Goal: Task Accomplishment & Management: Manage account settings

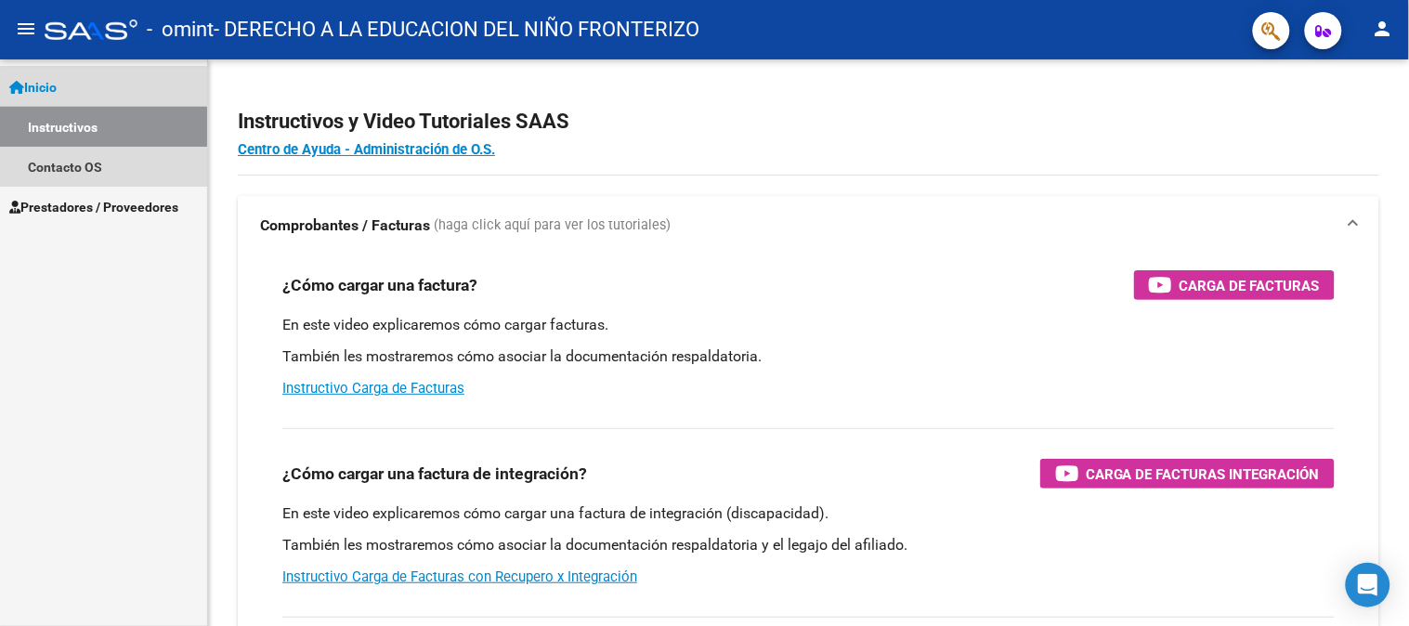
click at [87, 134] on link "Instructivos" at bounding box center [103, 127] width 207 height 40
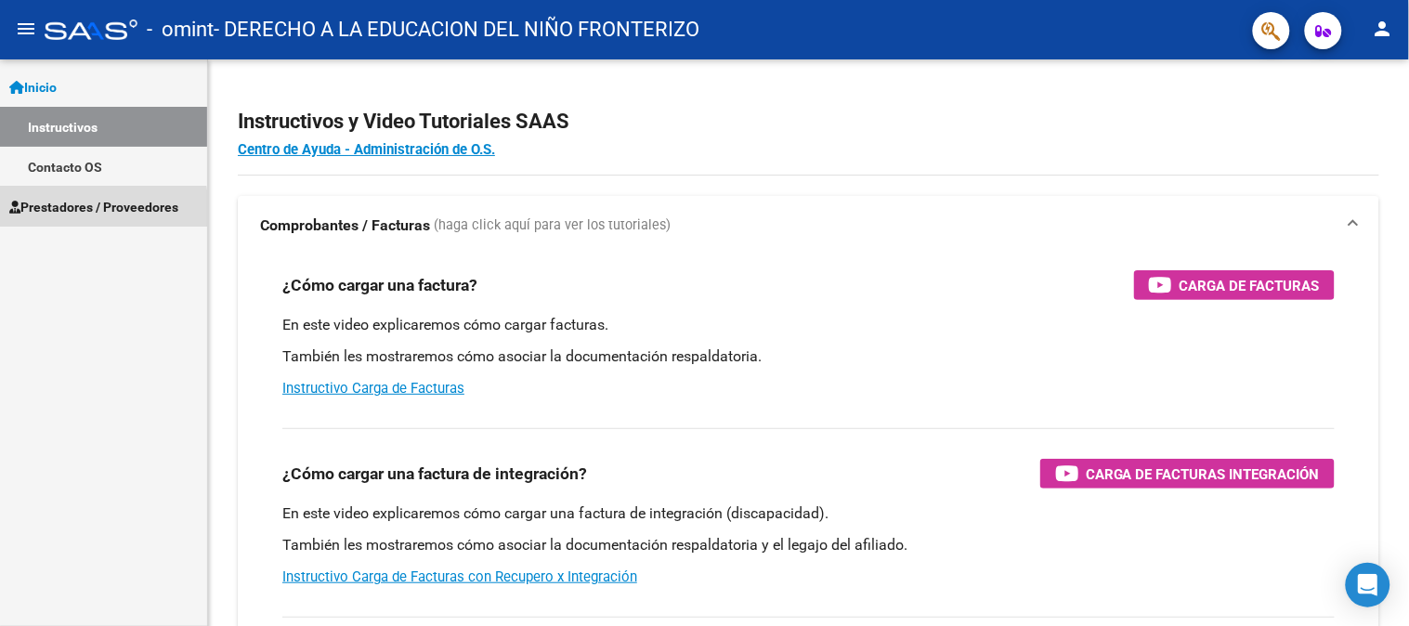
click at [62, 212] on span "Prestadores / Proveedores" at bounding box center [93, 207] width 169 height 20
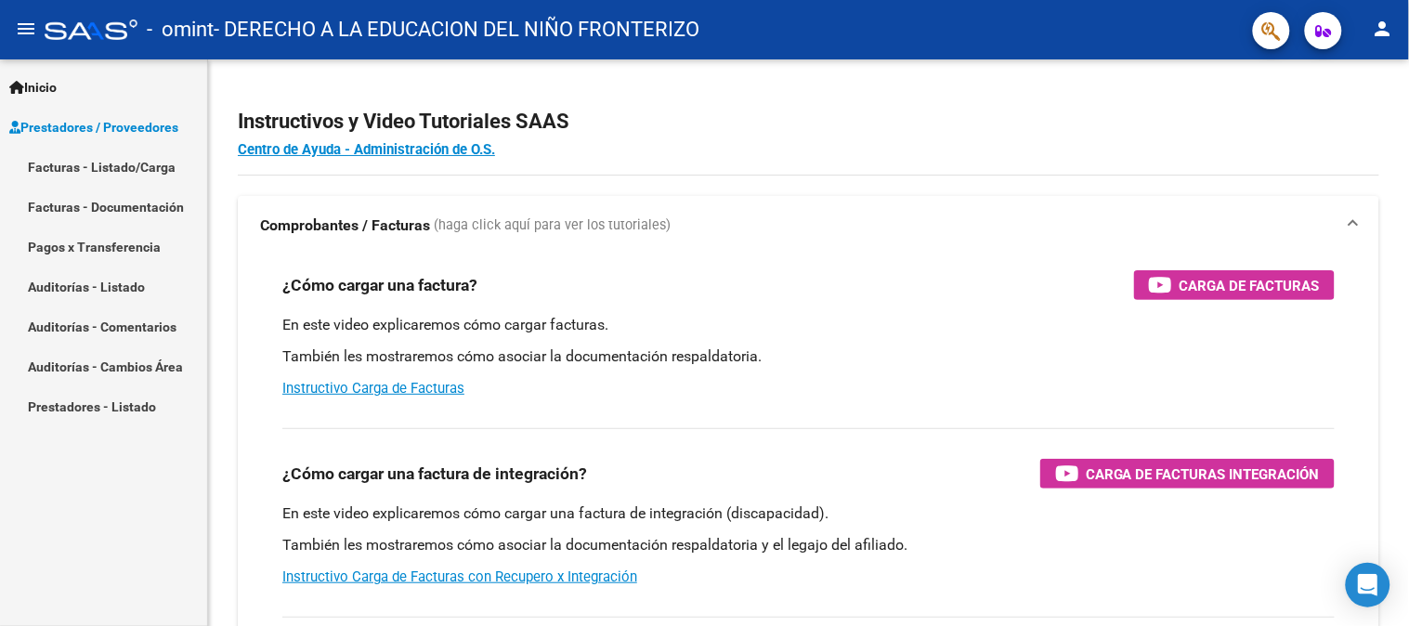
click at [109, 168] on link "Facturas - Listado/Carga" at bounding box center [103, 167] width 207 height 40
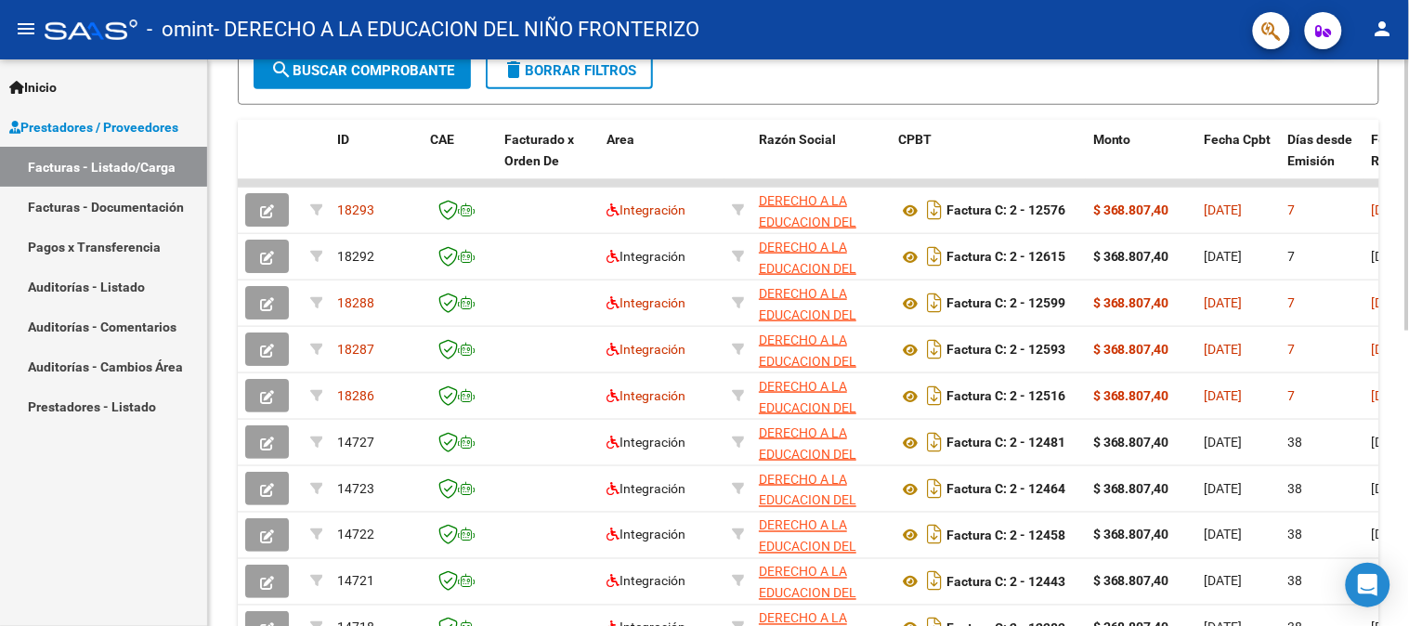
click at [1408, 410] on div at bounding box center [1408, 422] width 5 height 271
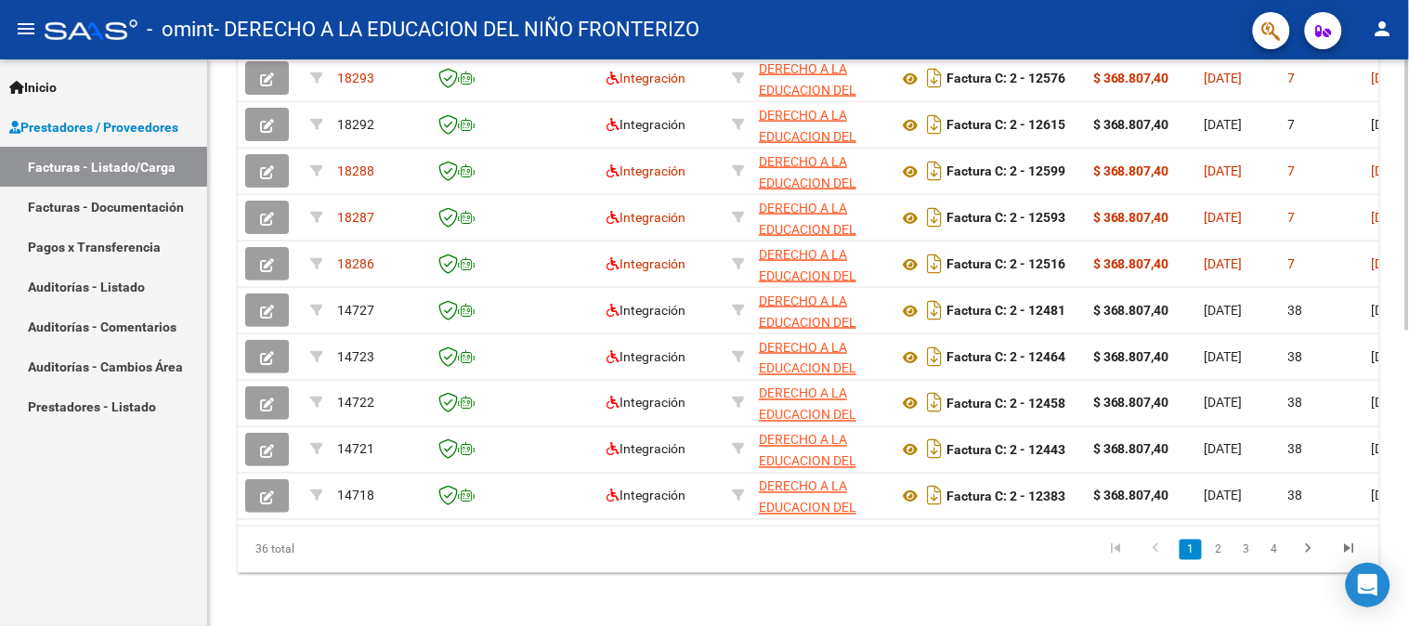
click at [1408, 432] on div at bounding box center [1408, 486] width 5 height 271
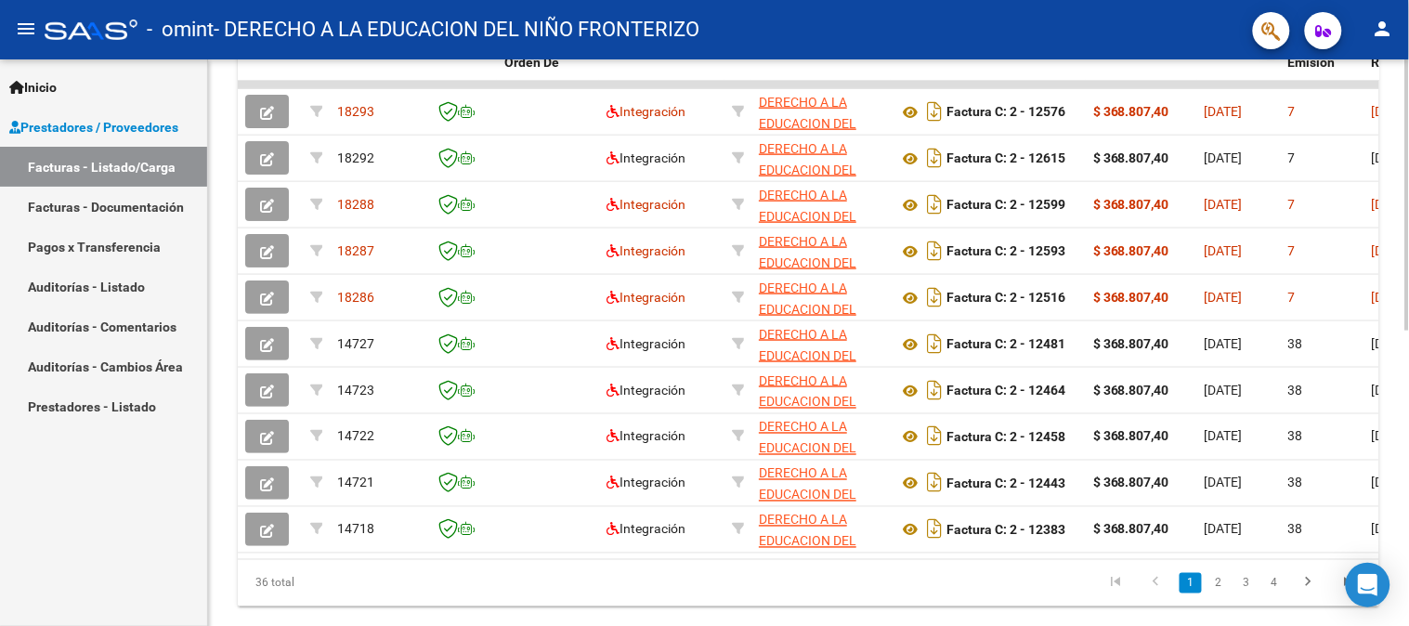
scroll to position [559, 0]
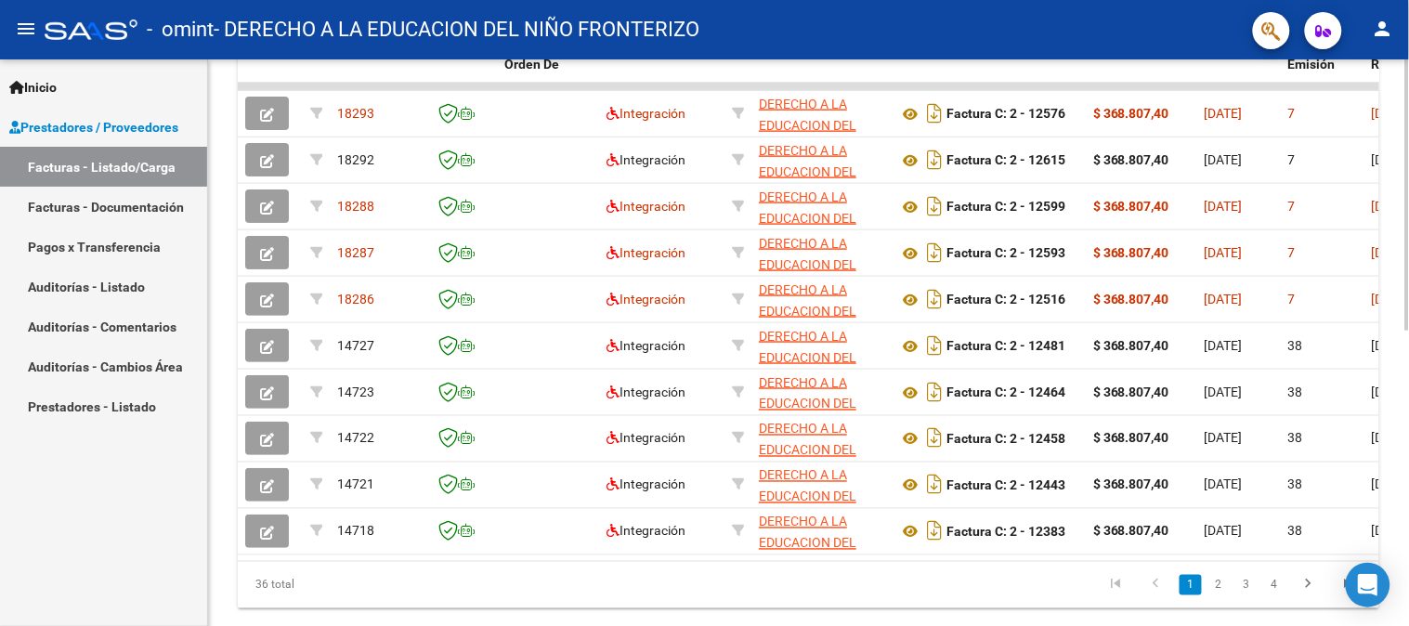
click at [1408, 413] on div at bounding box center [1408, 469] width 5 height 271
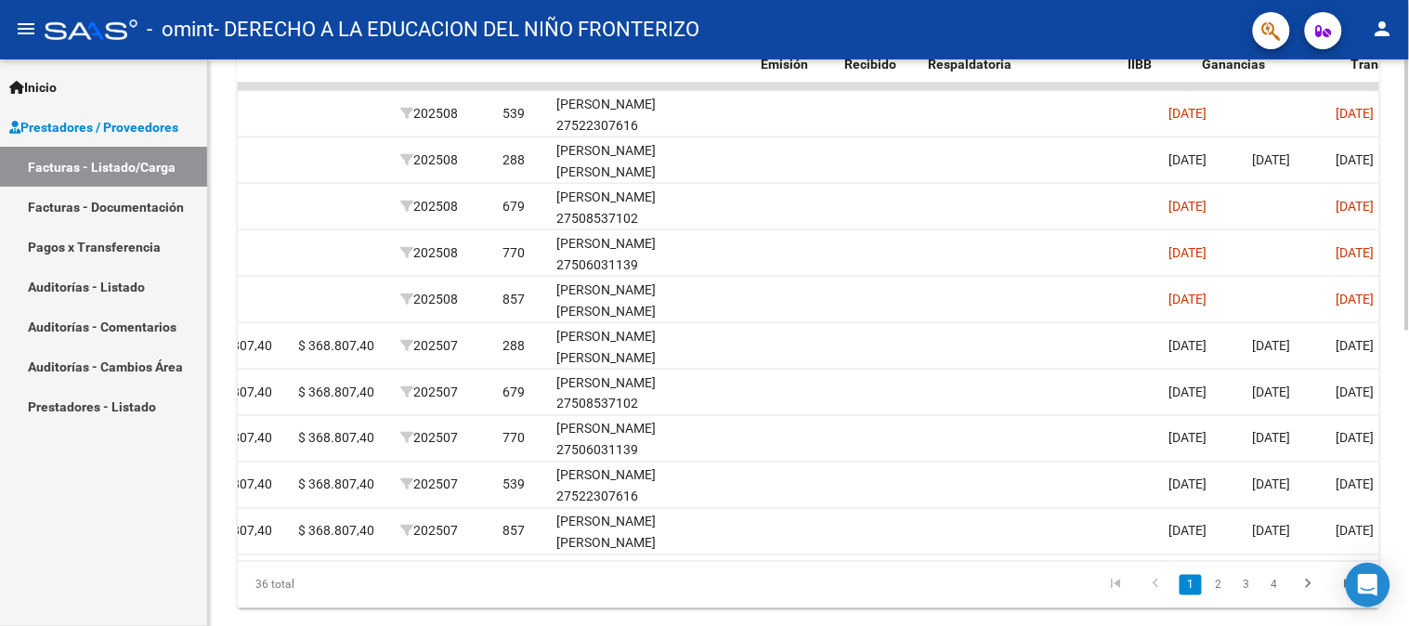
scroll to position [0, 0]
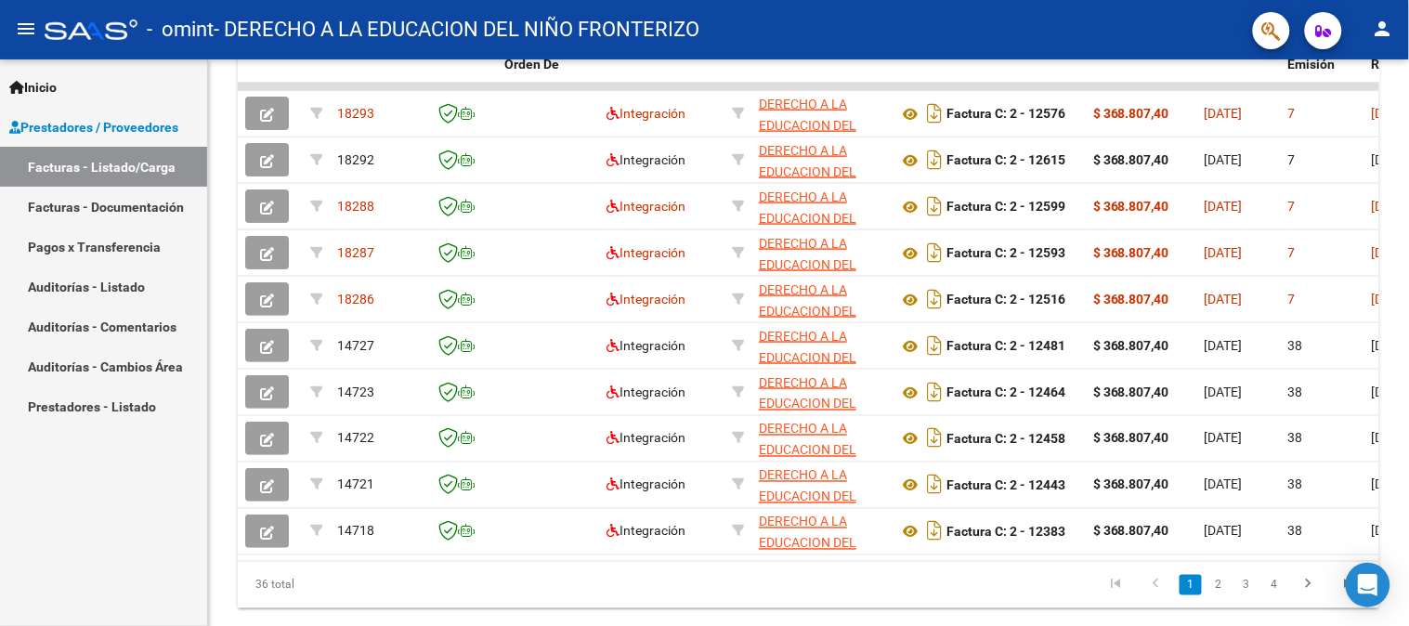
click at [1405, 28] on mat-toolbar "menu - omint - DERECHO A LA EDUCACION DEL NIÑO FRONTERIZO person" at bounding box center [704, 29] width 1409 height 59
click at [1394, 29] on mat-icon "person" at bounding box center [1383, 29] width 22 height 22
click at [1307, 138] on button "exit_to_app Salir" at bounding box center [1346, 122] width 113 height 45
